Goal: Task Accomplishment & Management: Use online tool/utility

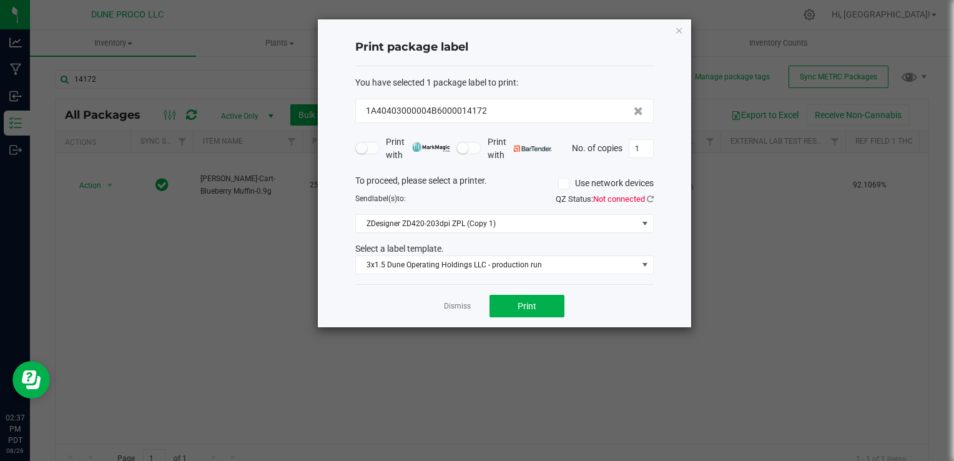
scroll to position [12, 0]
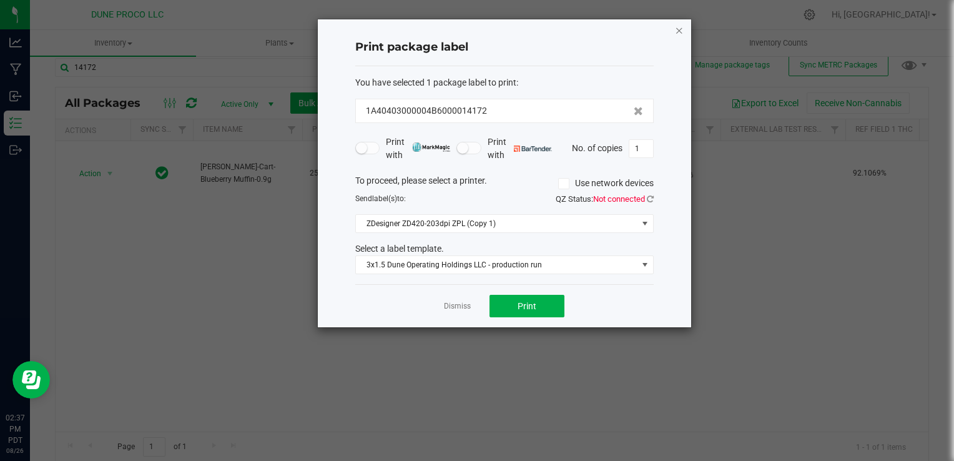
click at [677, 29] on icon "button" at bounding box center [679, 29] width 9 height 15
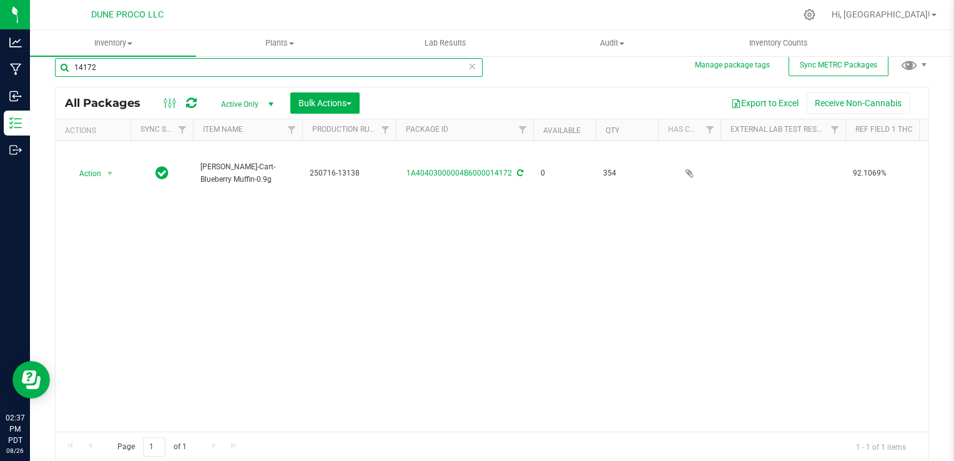
click at [194, 69] on input "14172" at bounding box center [269, 67] width 428 height 19
type input "1"
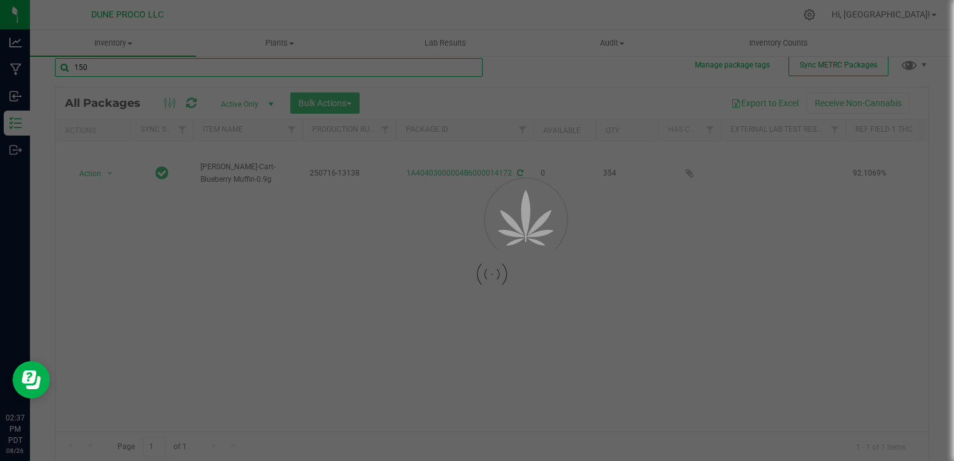
type input "1504"
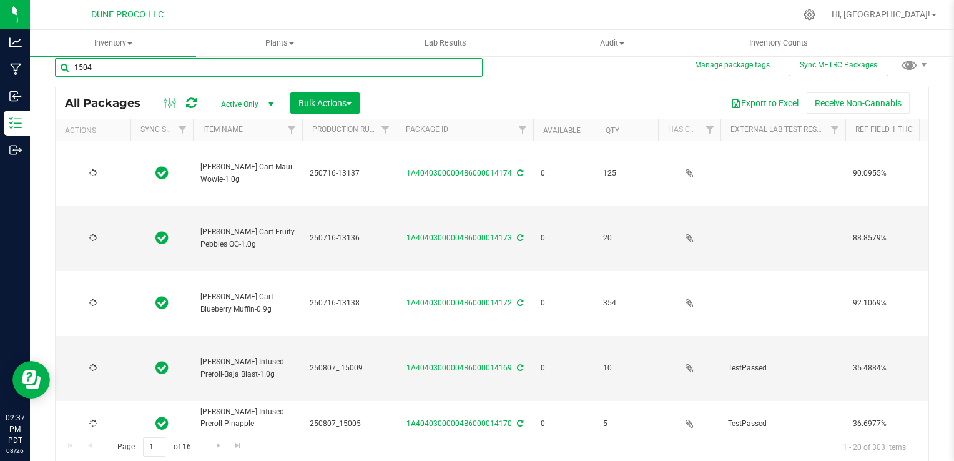
type input "[DATE]"
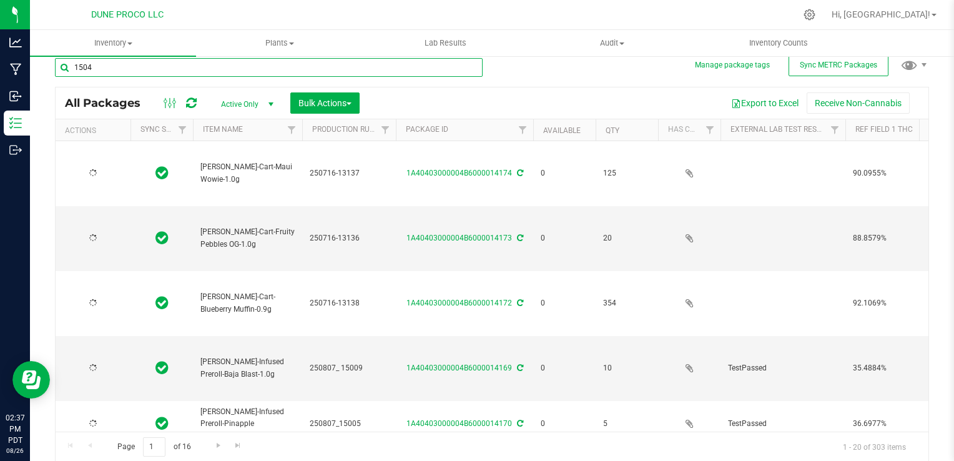
type input "[DATE]"
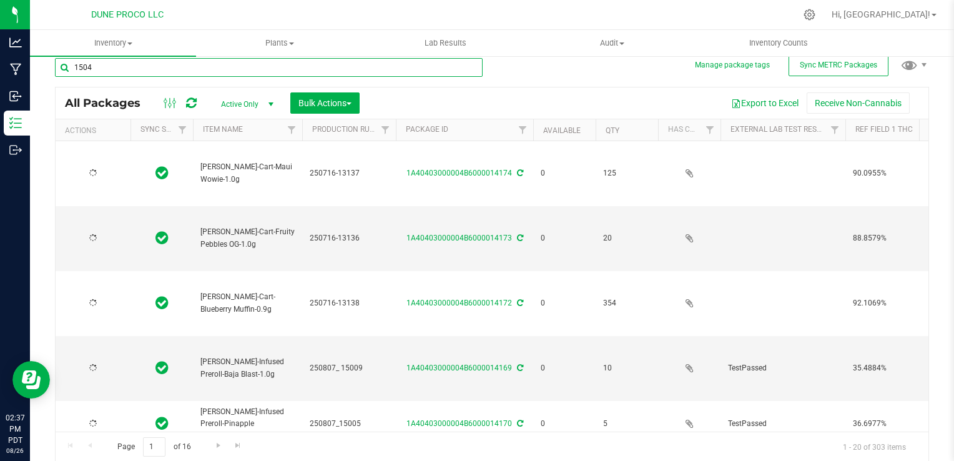
type input "[DATE]"
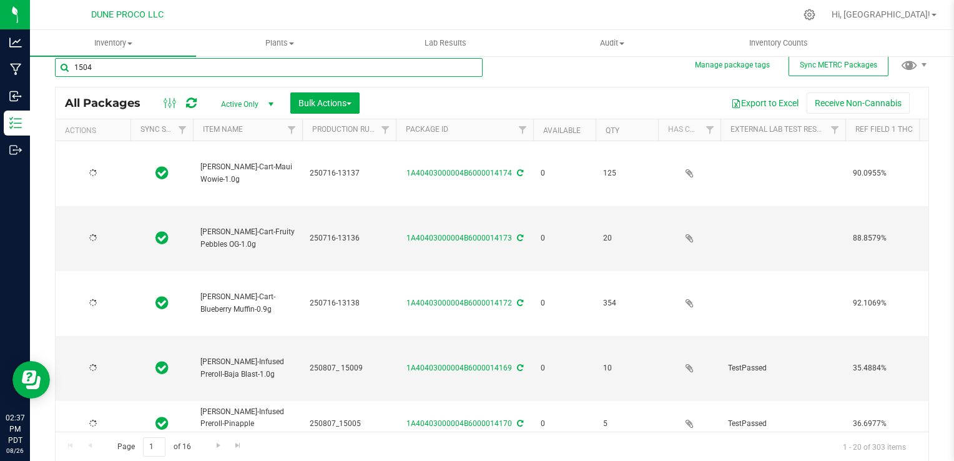
type input "[DATE]"
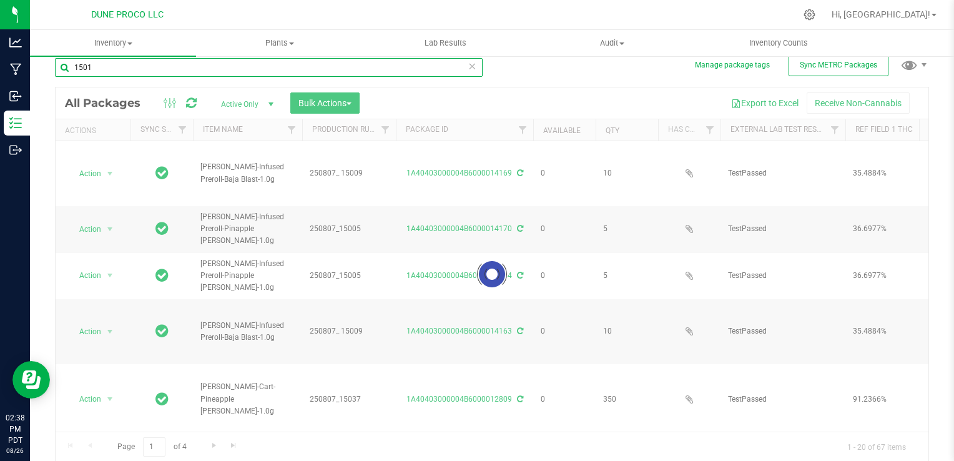
type input "15014"
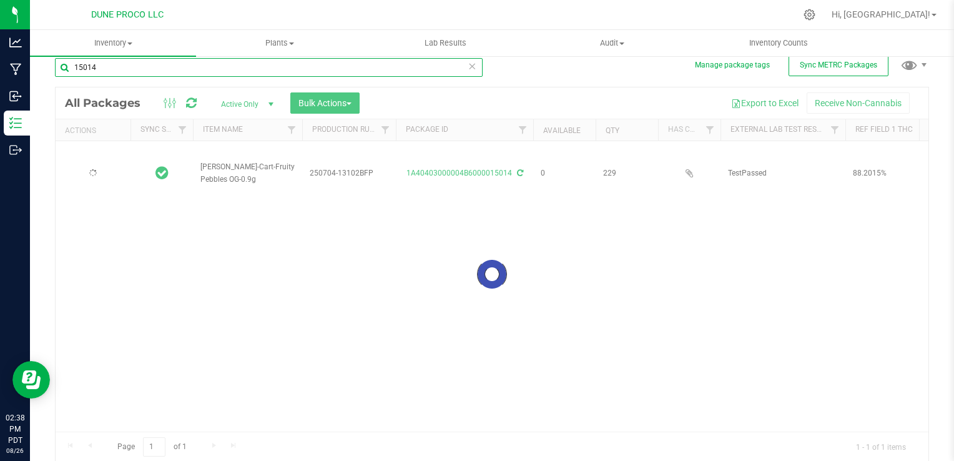
type input "[DATE]"
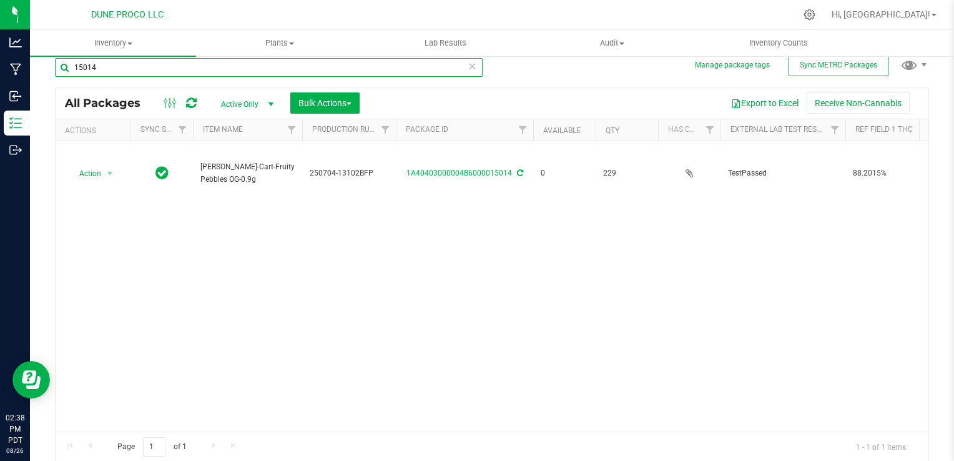
type input "15014"
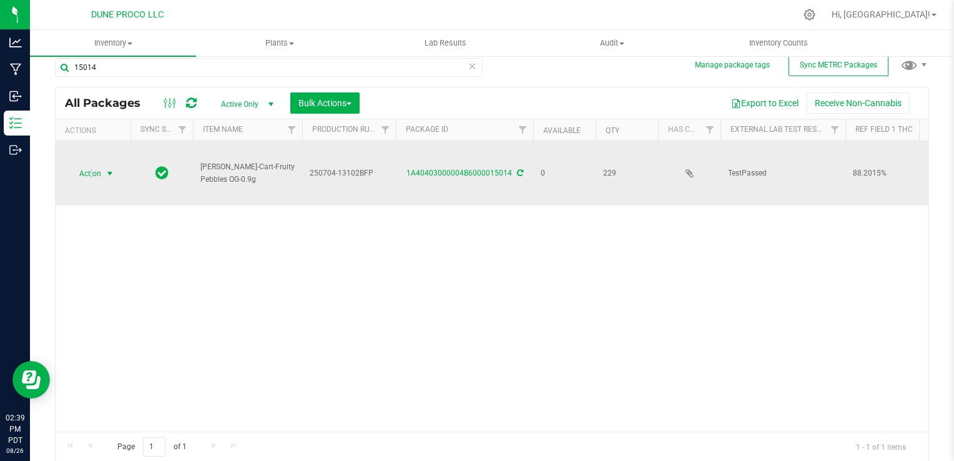
click at [91, 173] on span "Action" at bounding box center [85, 173] width 34 height 17
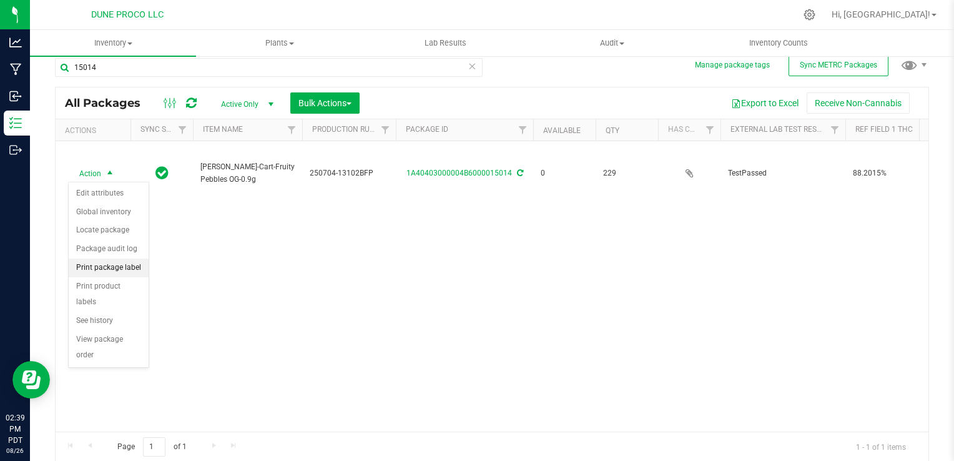
click at [89, 271] on li "Print package label" at bounding box center [109, 268] width 80 height 19
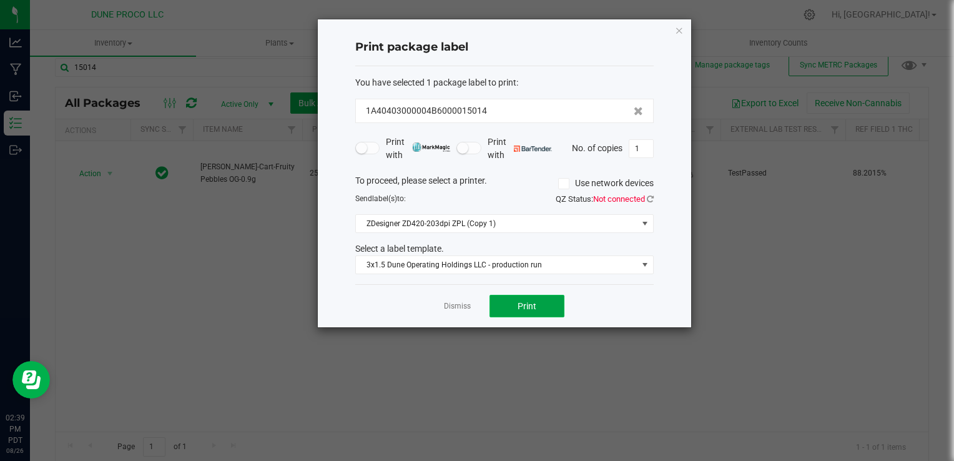
click at [535, 307] on span "Print" at bounding box center [527, 306] width 19 height 10
click at [649, 146] on input "1" at bounding box center [642, 148] width 24 height 17
type input "44"
click at [532, 301] on span "Print" at bounding box center [527, 306] width 19 height 10
